Goal: Information Seeking & Learning: Learn about a topic

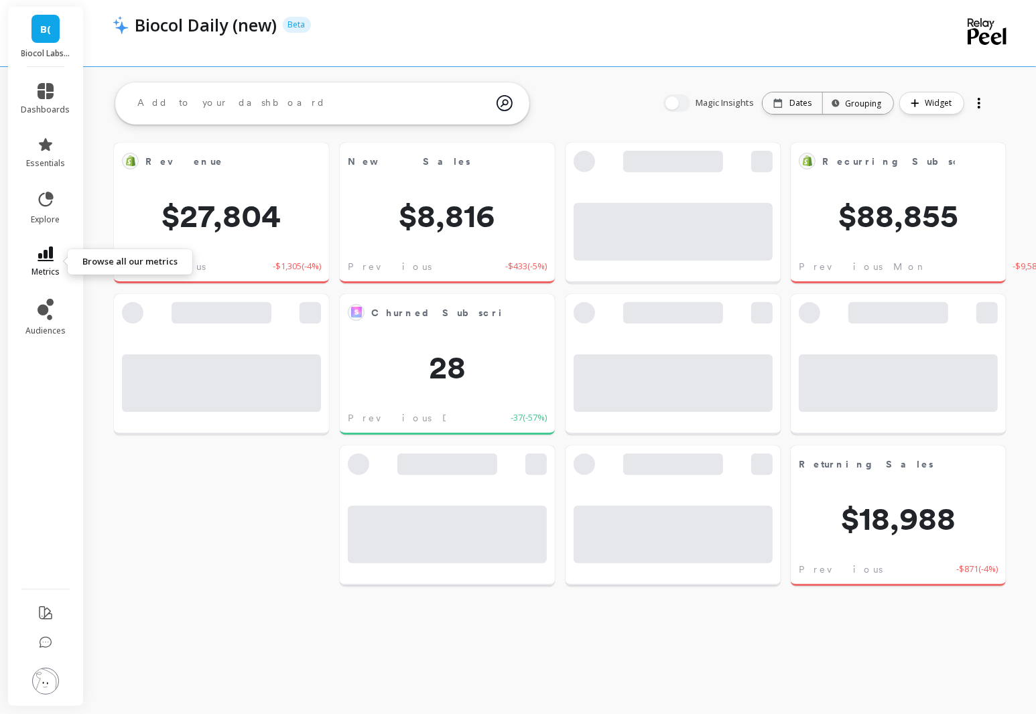
click at [52, 265] on link "metrics" at bounding box center [45, 262] width 49 height 31
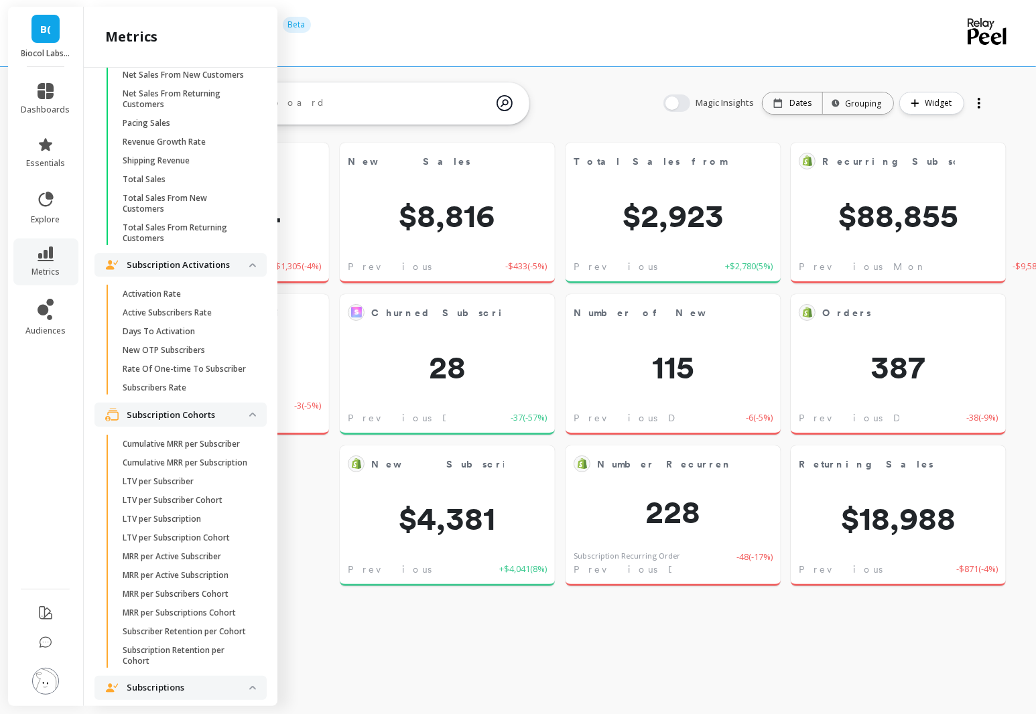
scroll to position [2975, 0]
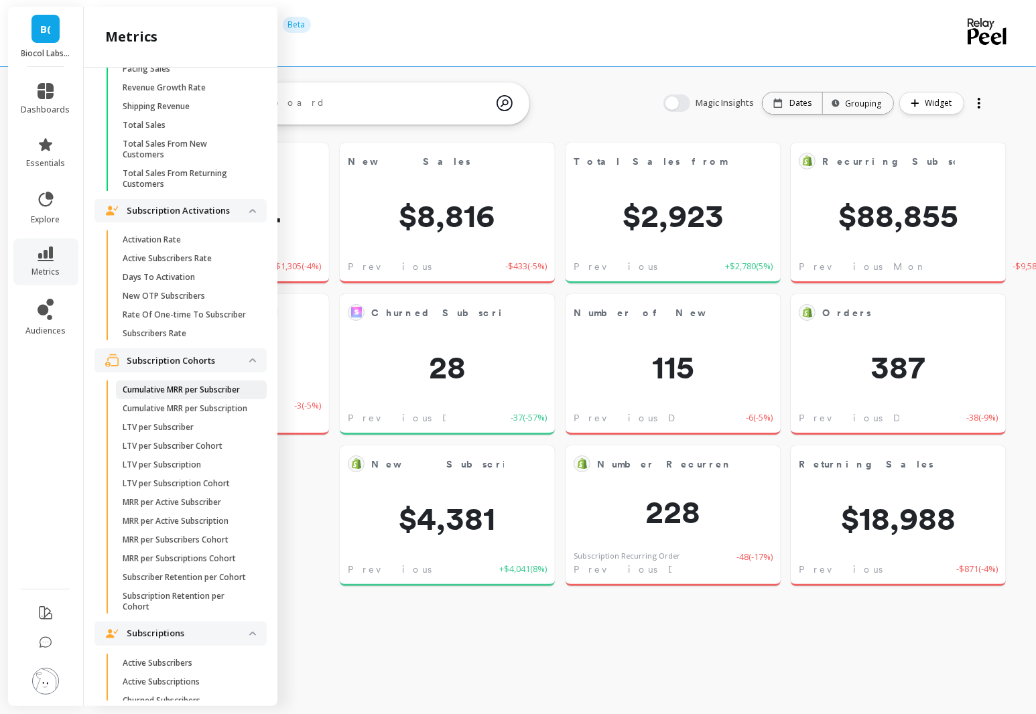
click at [214, 385] on p "Cumulative MRR per Subscriber" at bounding box center [181, 390] width 117 height 11
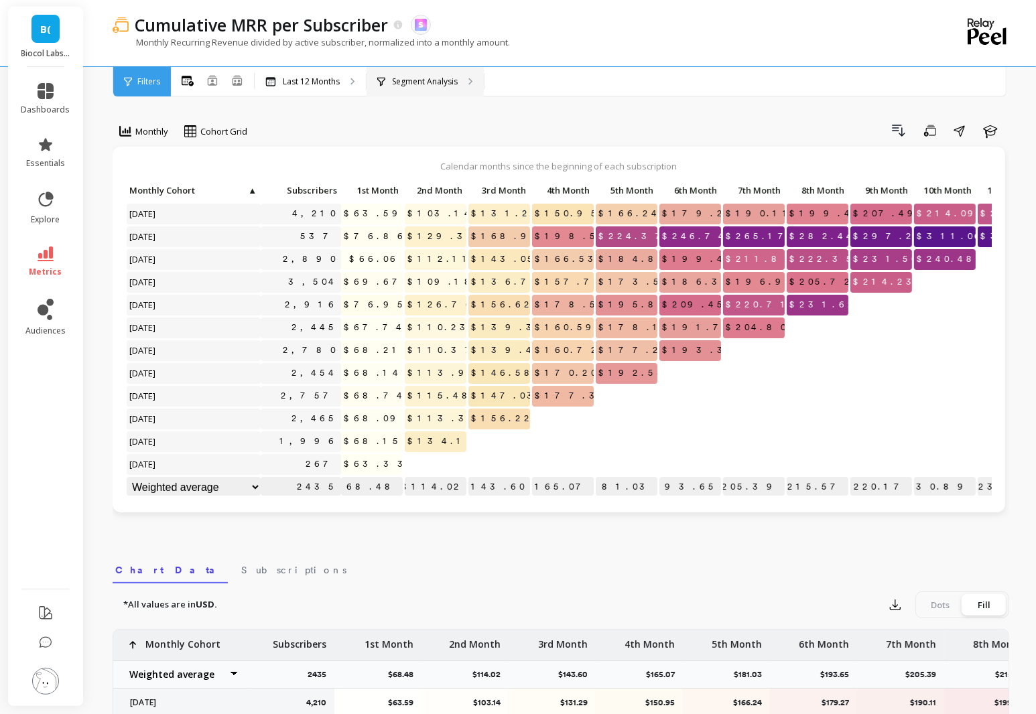
click at [421, 90] on div "Segment Analysis" at bounding box center [424, 81] width 117 height 29
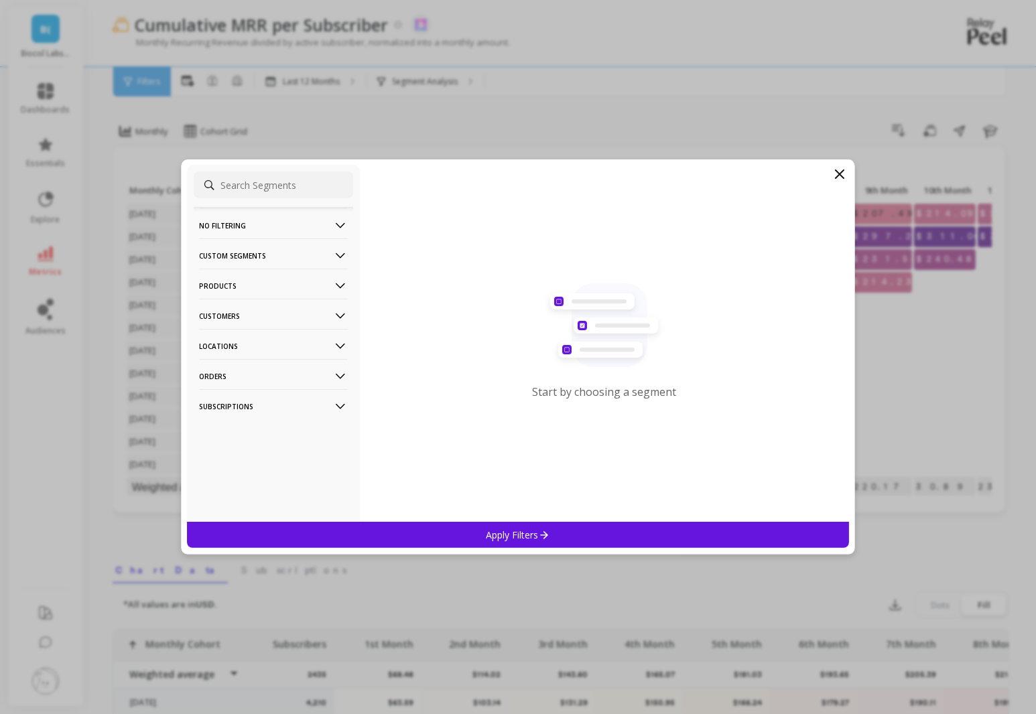
click at [281, 225] on p "No filtering" at bounding box center [273, 225] width 149 height 34
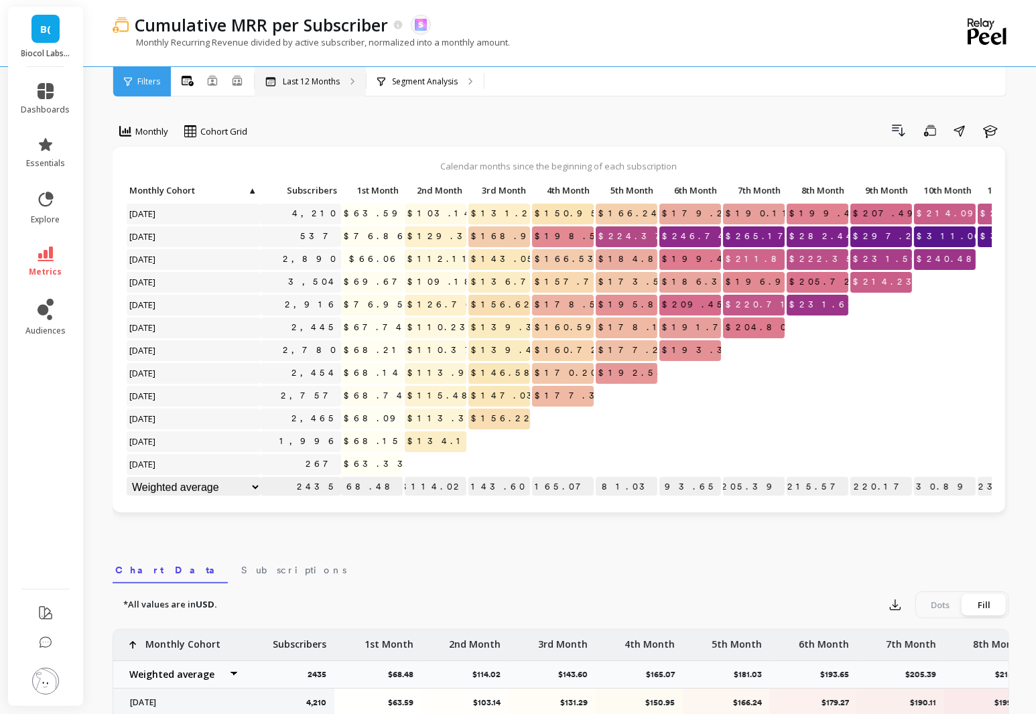
click at [324, 82] on p "Last 12 Months" at bounding box center [311, 81] width 57 height 11
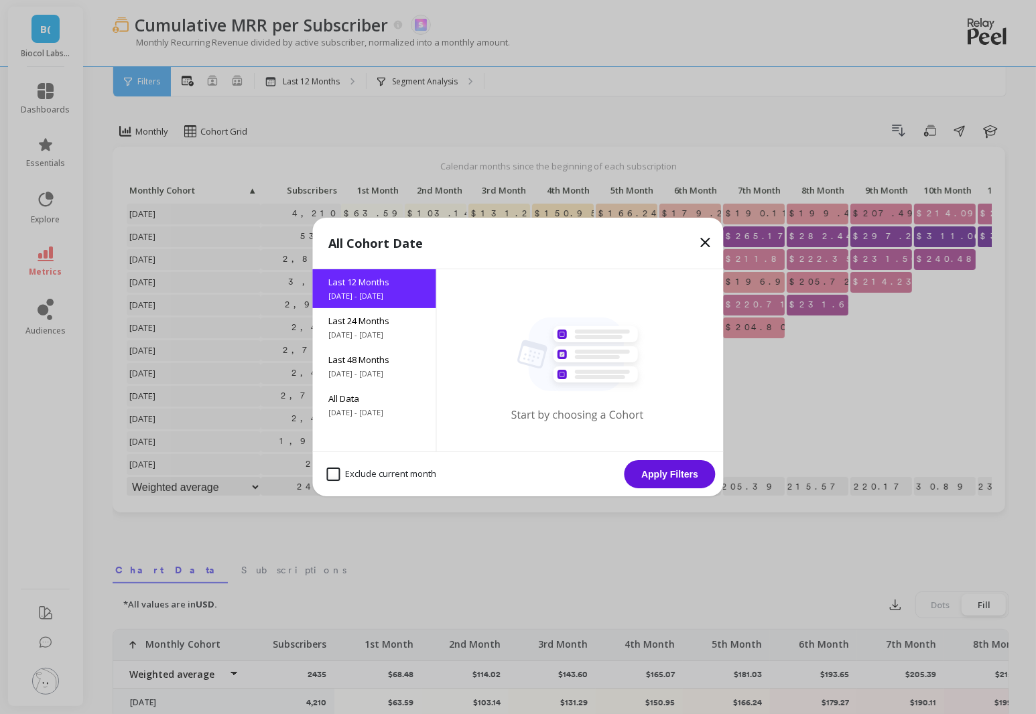
click at [344, 484] on div "Exclude current month" at bounding box center [382, 474] width 122 height 25
checkbox month "true"
click at [358, 328] on div "Last 24 Months [DATE] - [DATE]" at bounding box center [374, 327] width 123 height 39
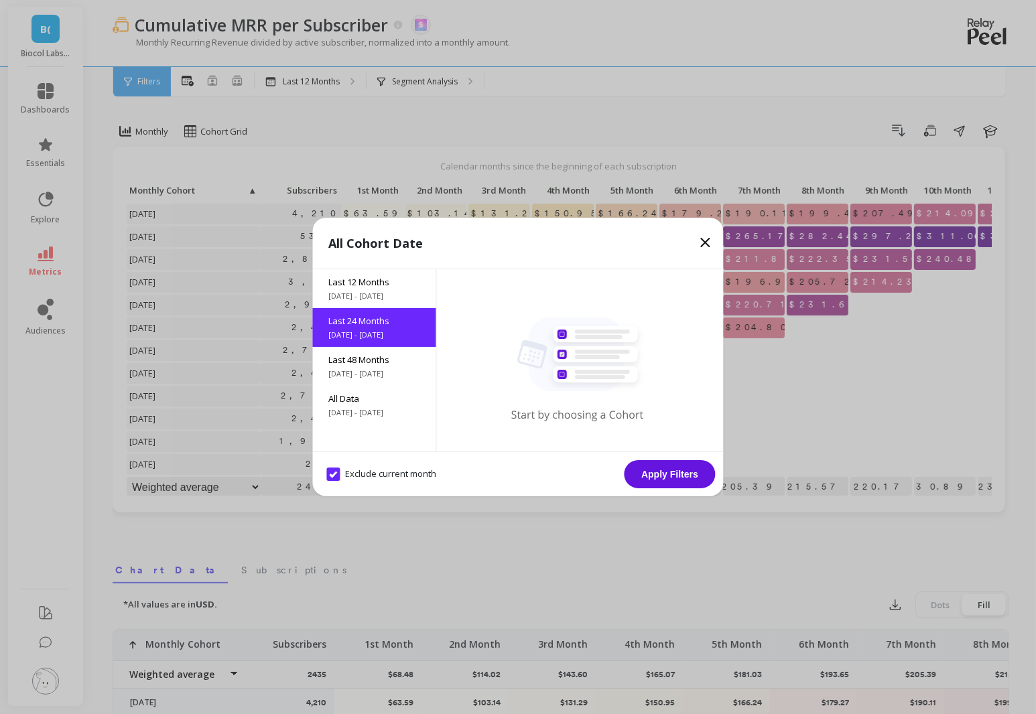
click at [679, 478] on button "Apply Filters" at bounding box center [669, 474] width 91 height 28
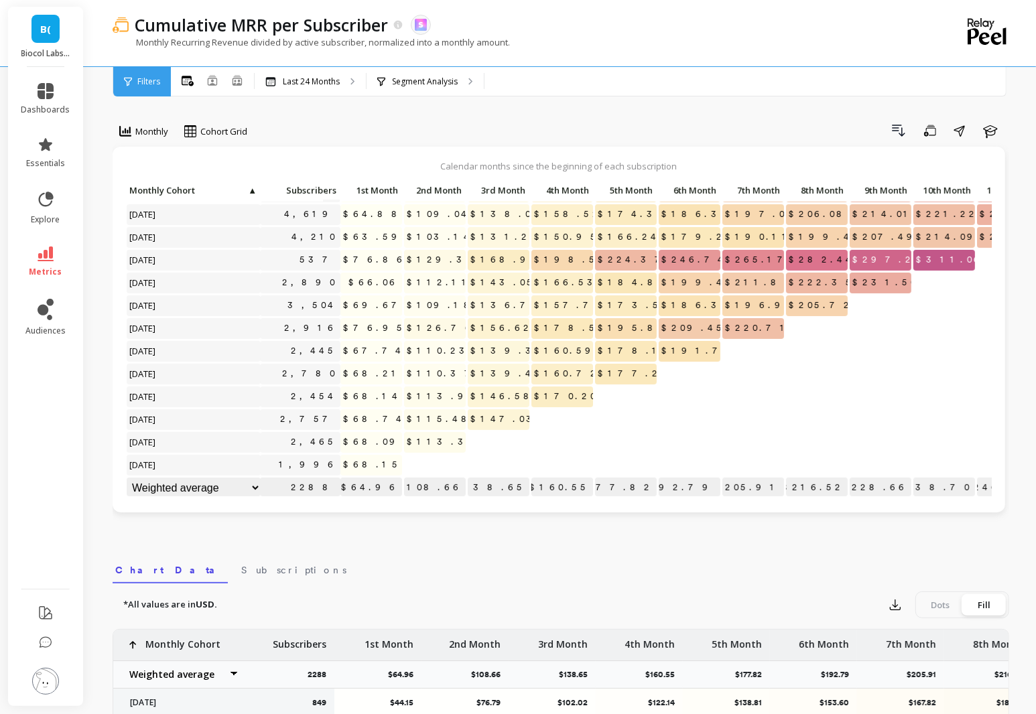
scroll to position [273, 1]
